Goal: Task Accomplishment & Management: Use online tool/utility

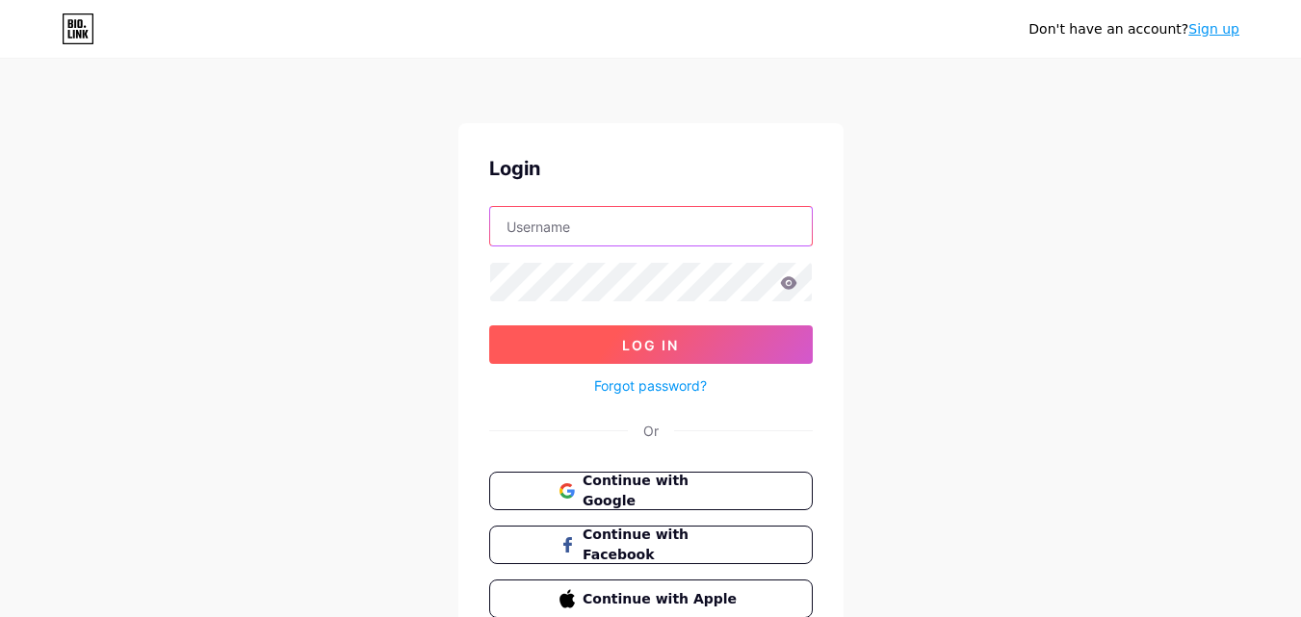
type input "[EMAIL_ADDRESS][DOMAIN_NAME]"
click at [626, 338] on span "Log In" at bounding box center [650, 345] width 57 height 16
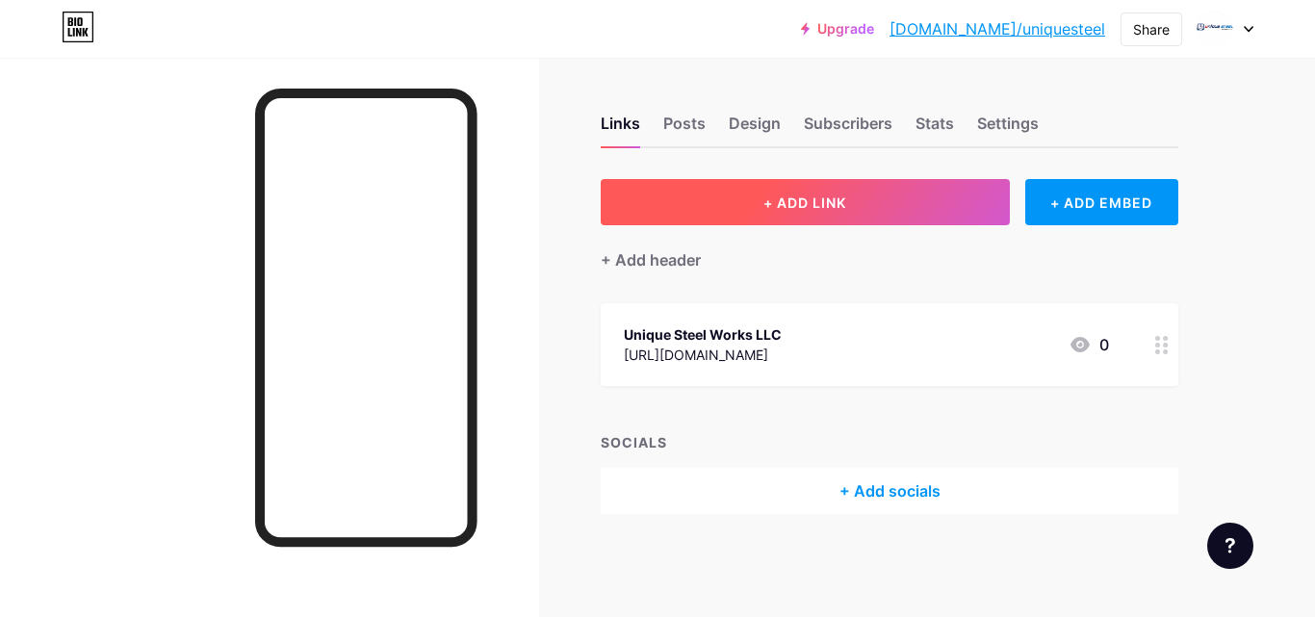
click at [760, 190] on button "+ ADD LINK" at bounding box center [805, 202] width 409 height 46
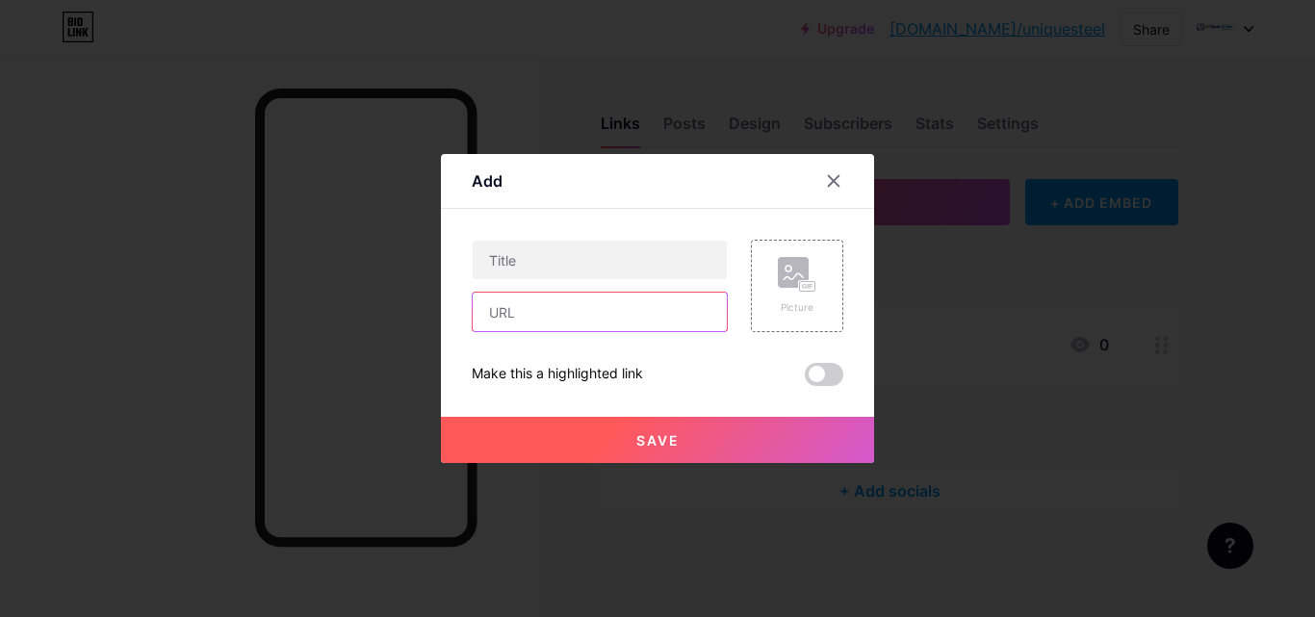
click at [521, 314] on input "text" at bounding box center [600, 312] width 254 height 39
paste input "[URL][DOMAIN_NAME][DOMAIN_NAME]"
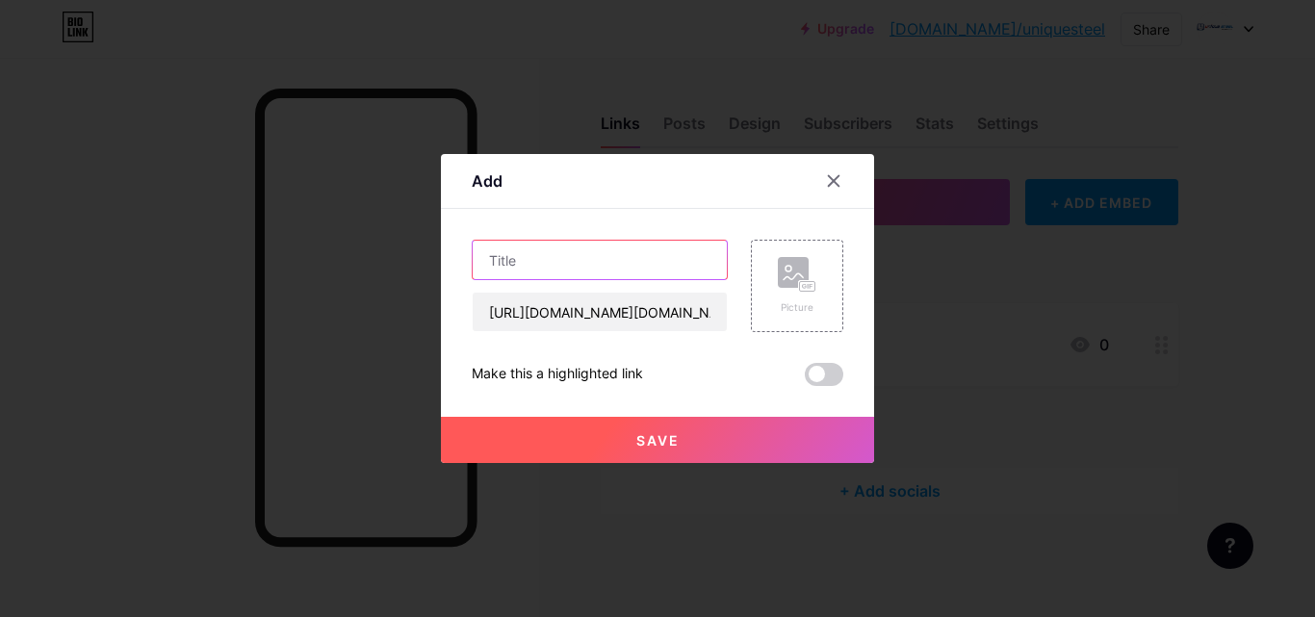
click at [578, 267] on input "text" at bounding box center [600, 260] width 254 height 39
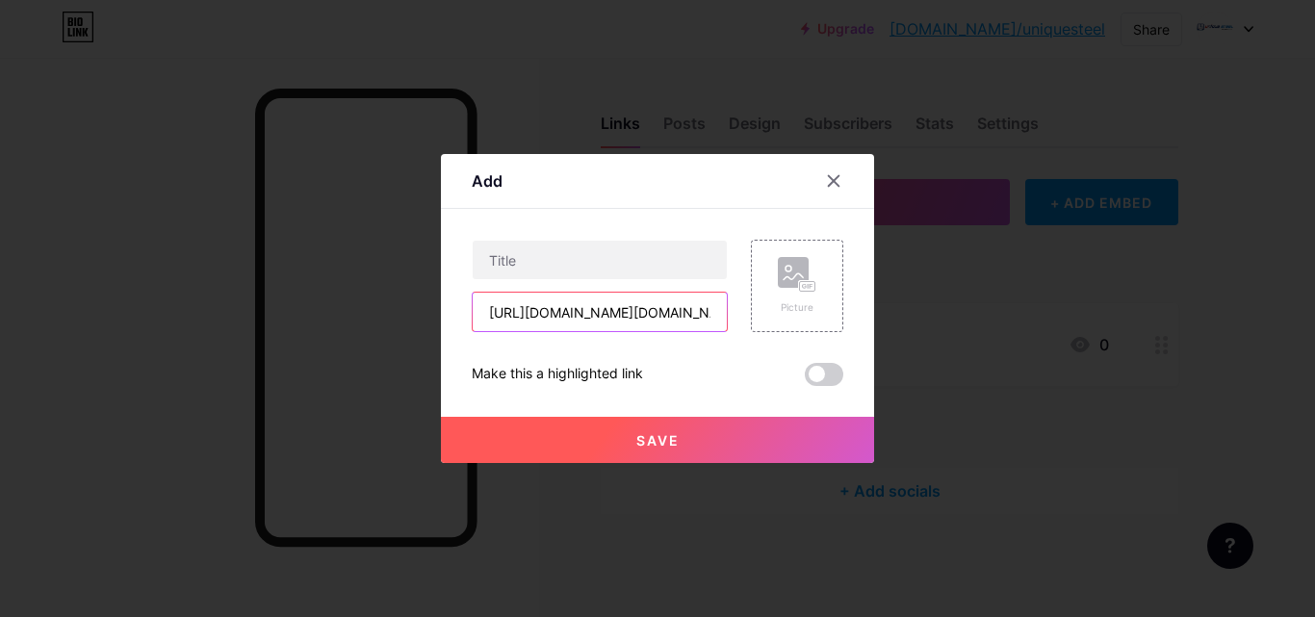
click at [525, 313] on input "[URL][DOMAIN_NAME][DOMAIN_NAME]" at bounding box center [600, 312] width 254 height 39
paste input "[DOMAIN_NAME][URL]"
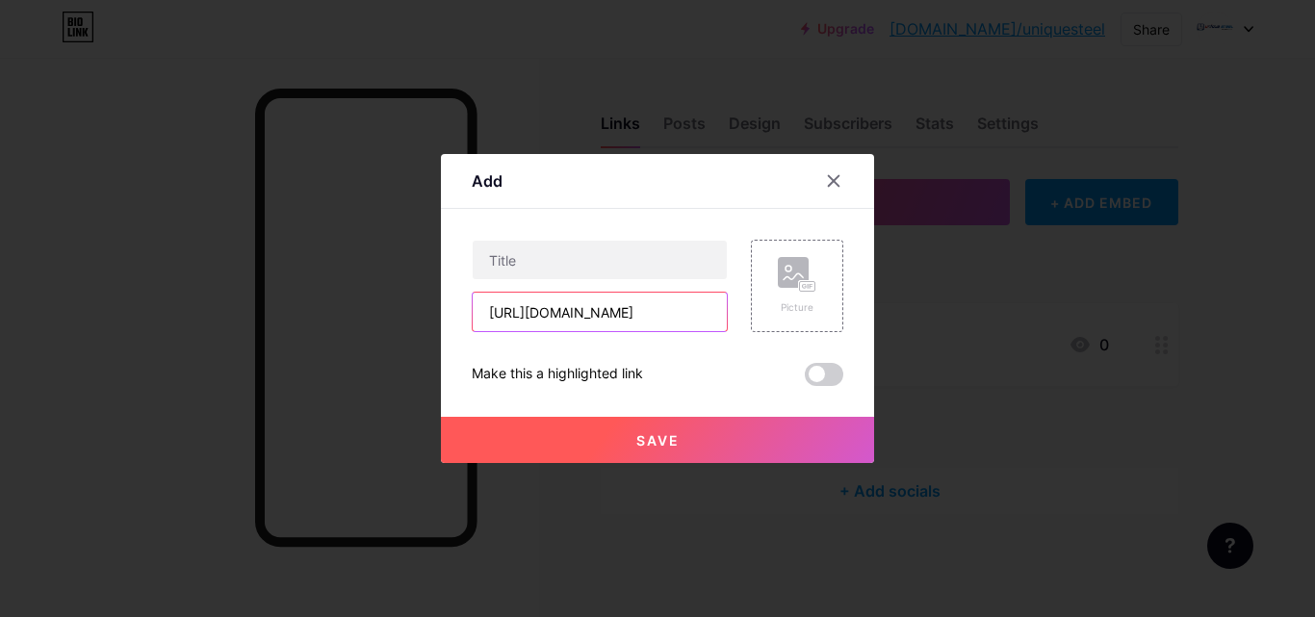
type input "[URL][DOMAIN_NAME]"
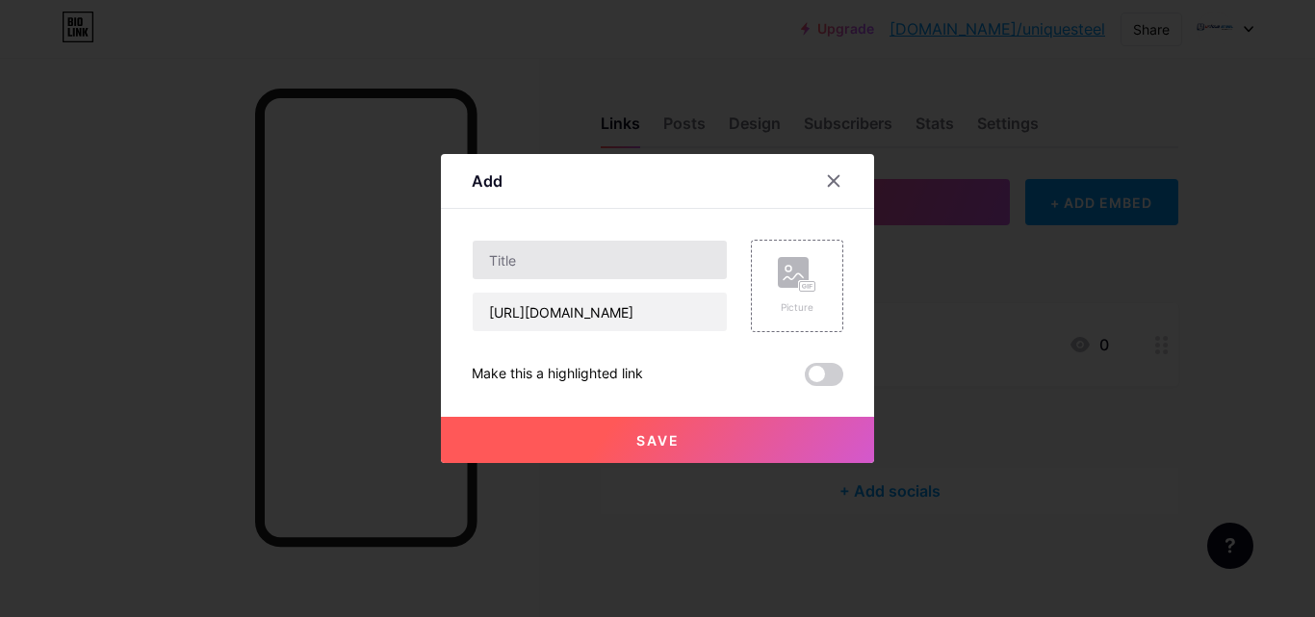
drag, startPoint x: 496, startPoint y: 283, endPoint x: 511, endPoint y: 263, distance: 25.4
click at [496, 282] on div "[URL][DOMAIN_NAME]" at bounding box center [600, 286] width 256 height 92
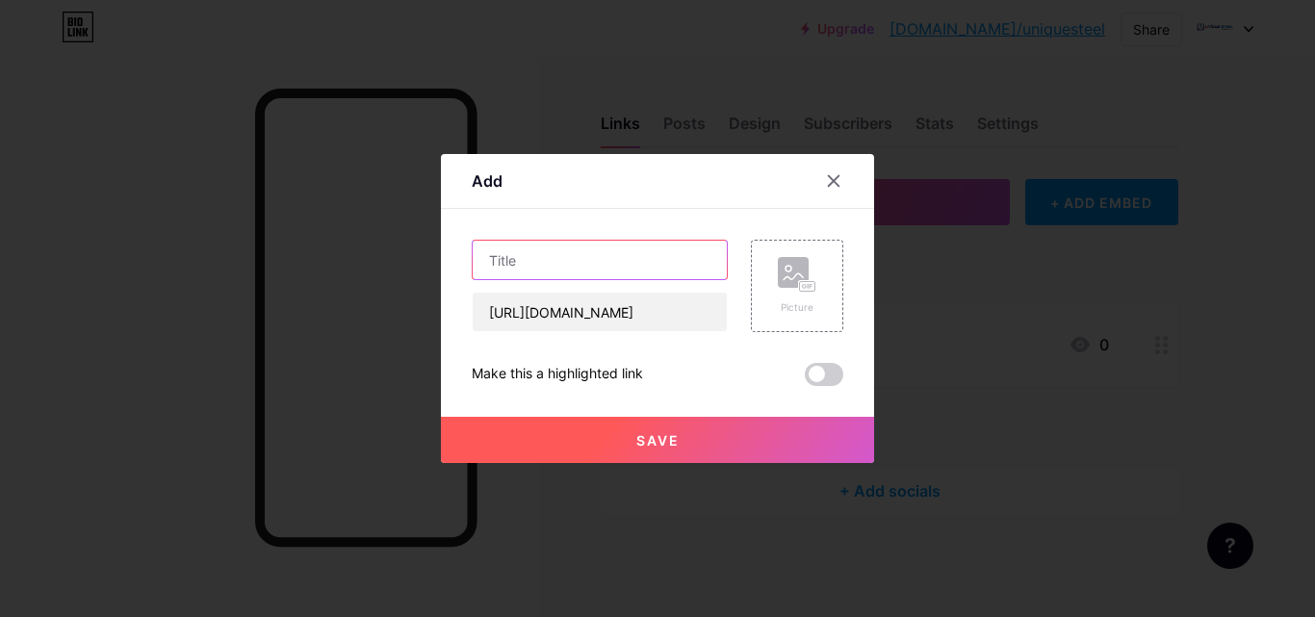
click at [511, 263] on input "text" at bounding box center [600, 260] width 254 height 39
paste input "Powder coating and sand blasting [GEOGRAPHIC_DATA]"
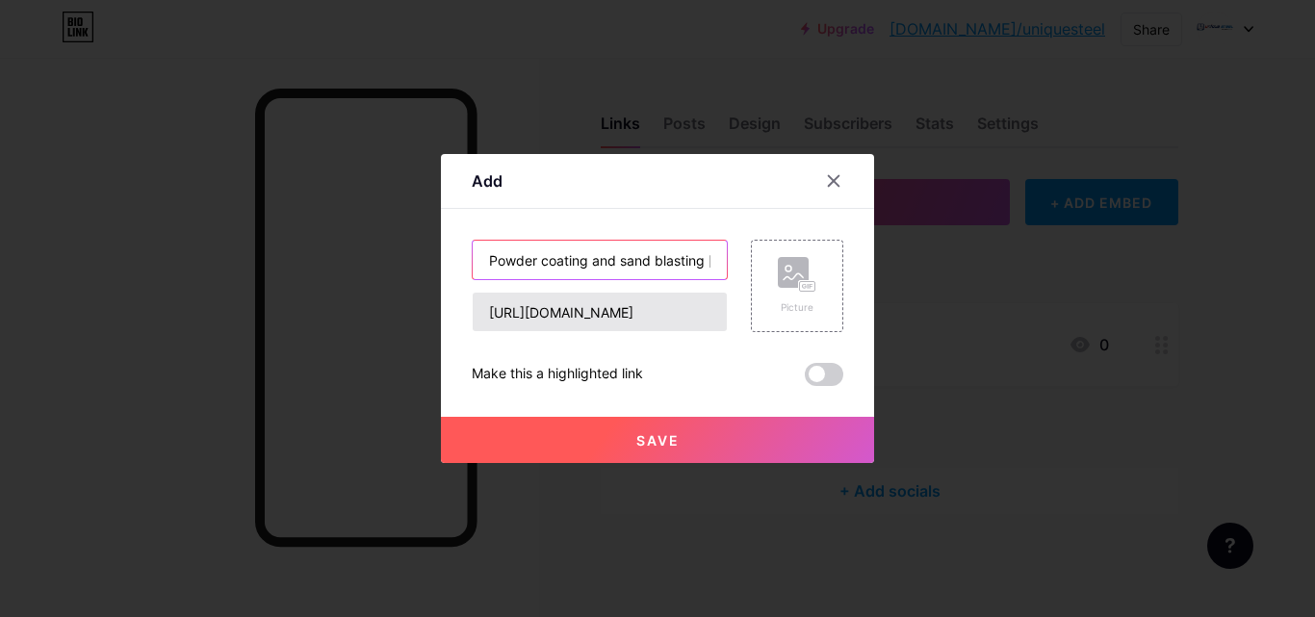
scroll to position [0, 25]
type input "Powder coating and sand blasting [GEOGRAPHIC_DATA]"
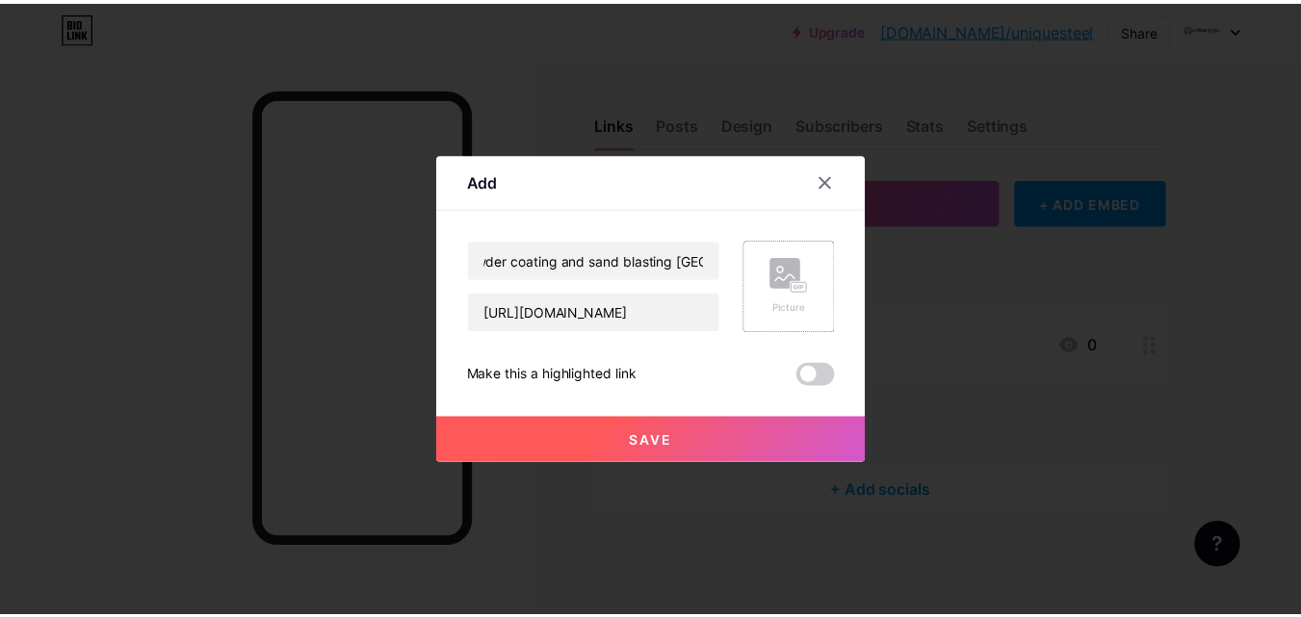
scroll to position [0, 0]
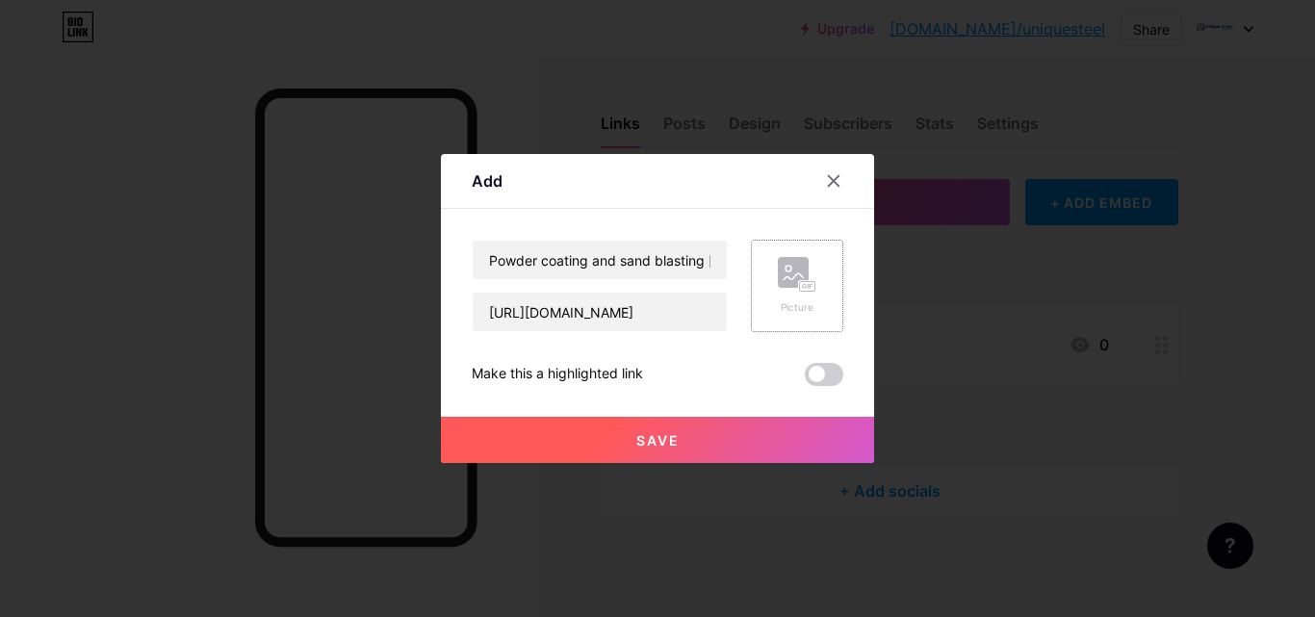
click at [800, 291] on rect at bounding box center [807, 287] width 15 height 10
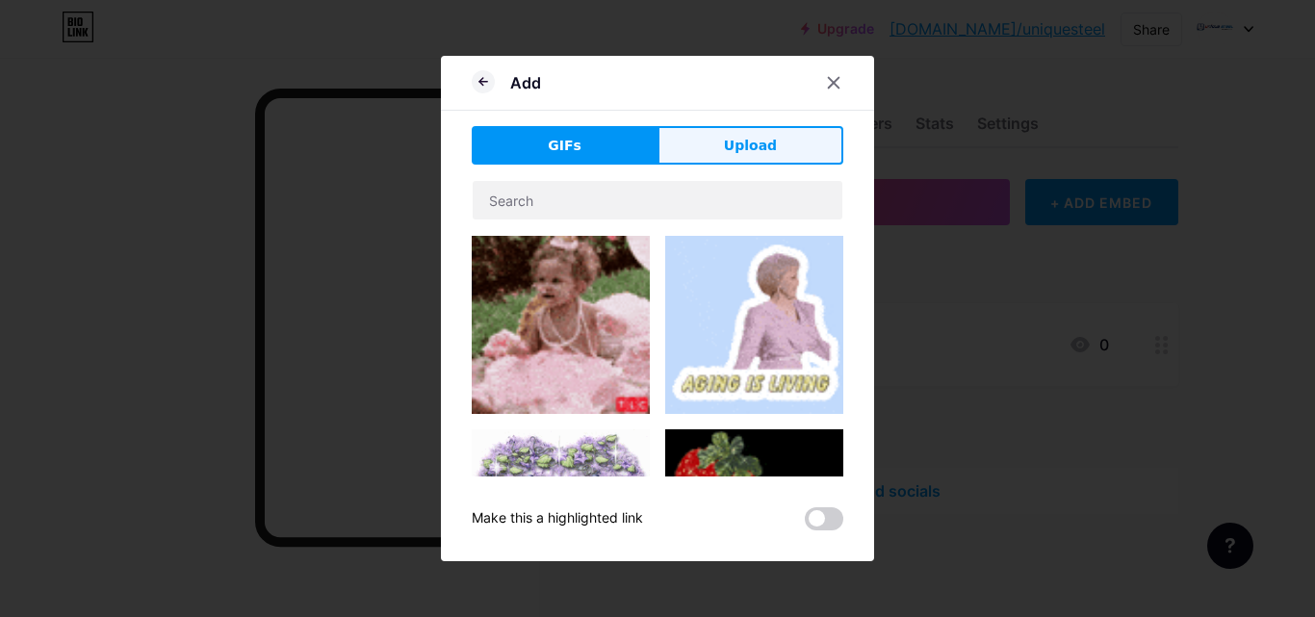
click at [758, 159] on button "Upload" at bounding box center [750, 145] width 186 height 39
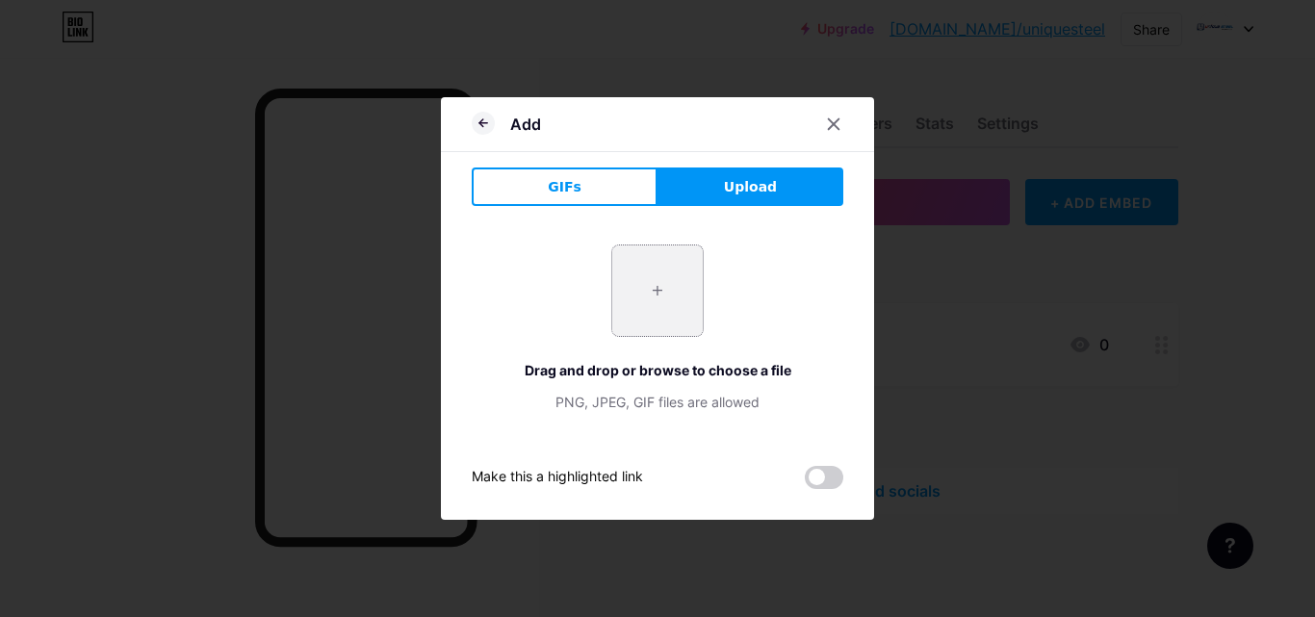
click at [643, 270] on input "file" at bounding box center [657, 290] width 90 height 90
type input "C:\fakepath\Unique Steel.jpg"
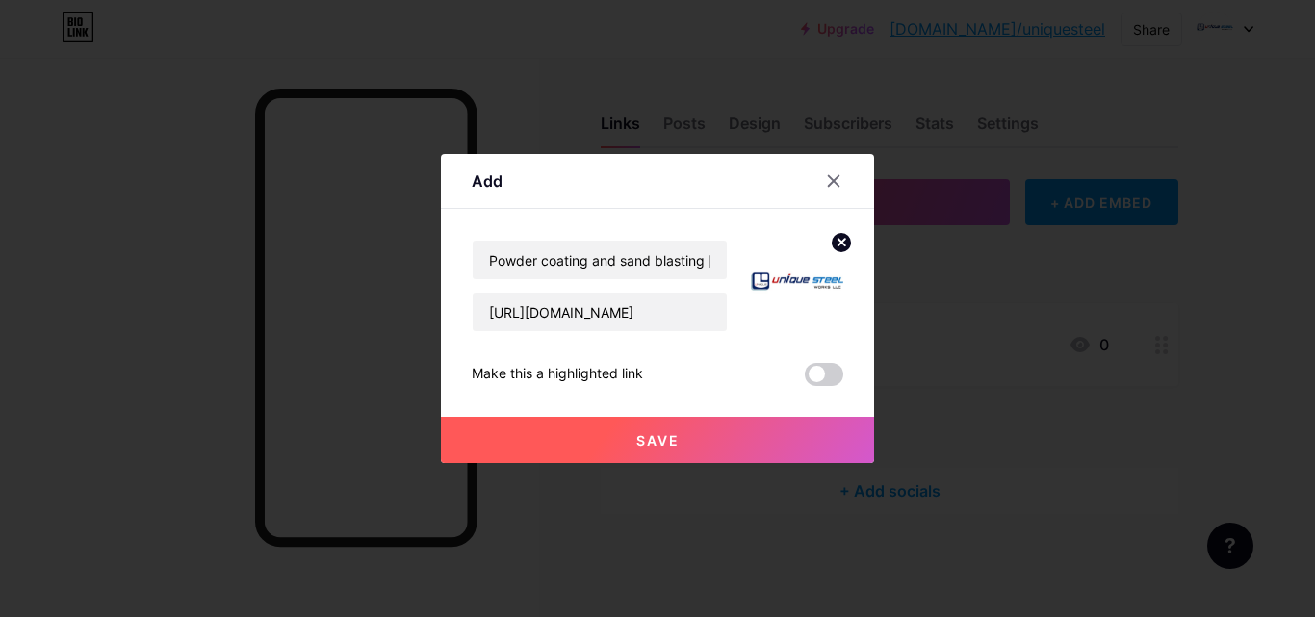
click at [656, 432] on span "Save" at bounding box center [657, 440] width 43 height 16
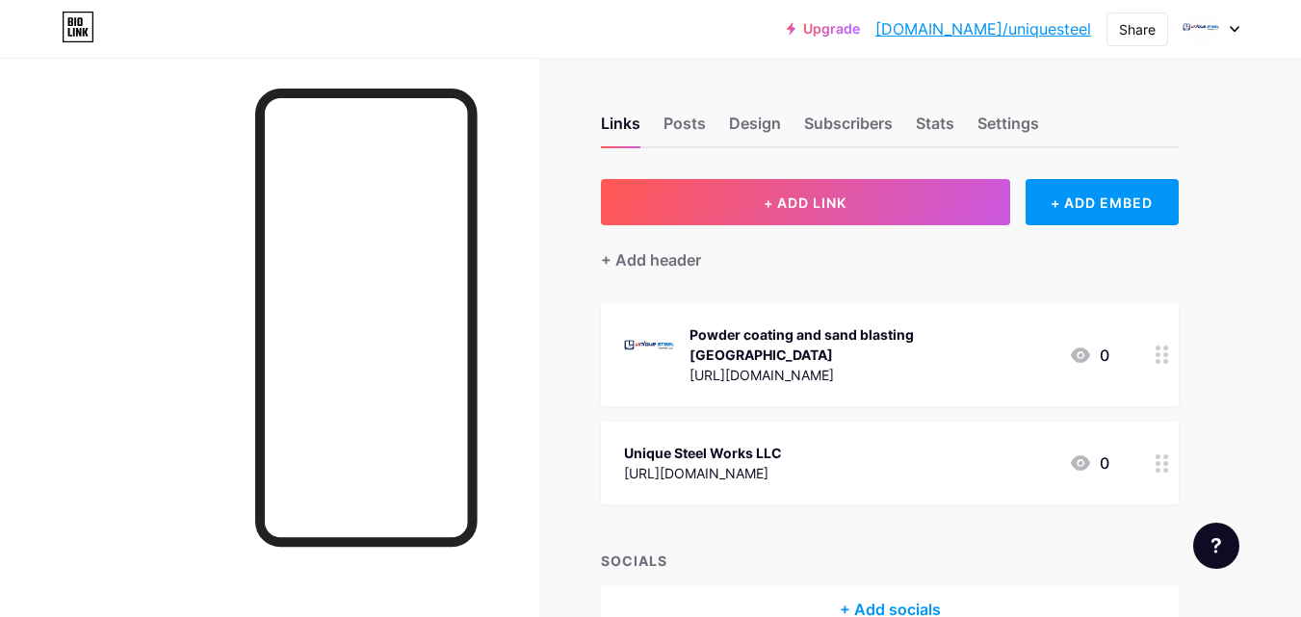
click at [1038, 26] on link "[DOMAIN_NAME]/uniquesteel" at bounding box center [983, 28] width 216 height 23
